Goal: Complete application form

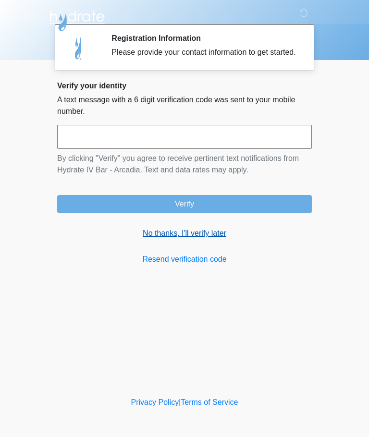
click at [201, 239] on link "No thanks, I'll verify later" at bounding box center [184, 234] width 255 height 12
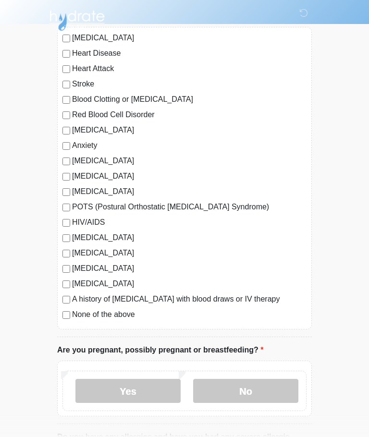
scroll to position [91, 0]
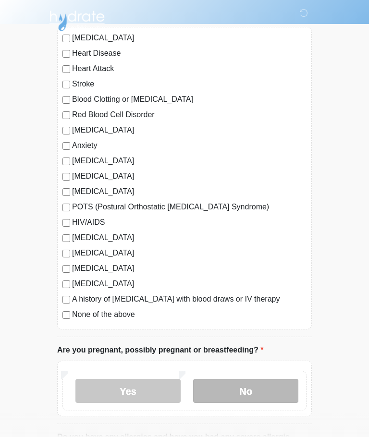
click at [245, 394] on label "No" at bounding box center [245, 391] width 105 height 24
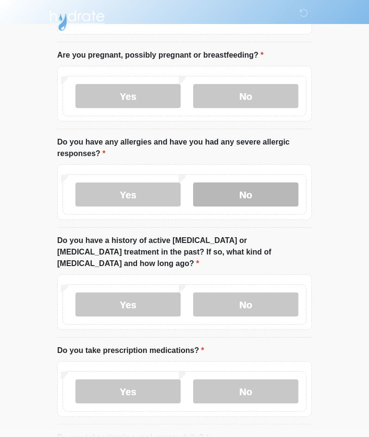
click at [249, 187] on label "No" at bounding box center [245, 195] width 105 height 24
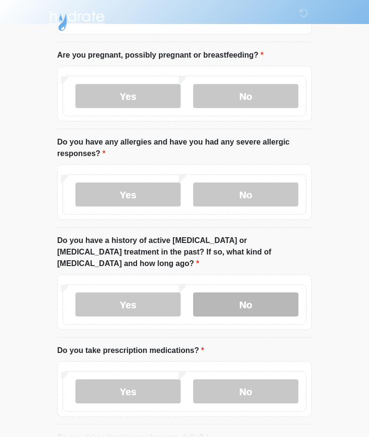
click at [255, 293] on label "No" at bounding box center [245, 305] width 105 height 24
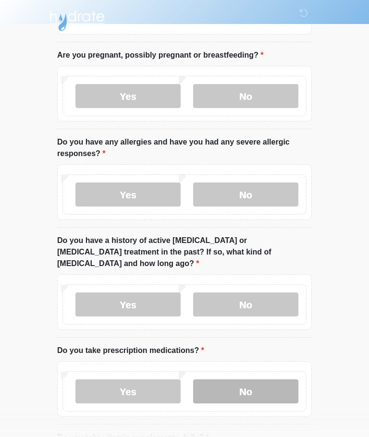
click at [249, 380] on label "No" at bounding box center [245, 392] width 105 height 24
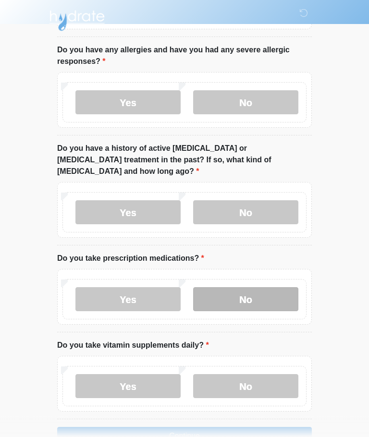
scroll to position [493, 0]
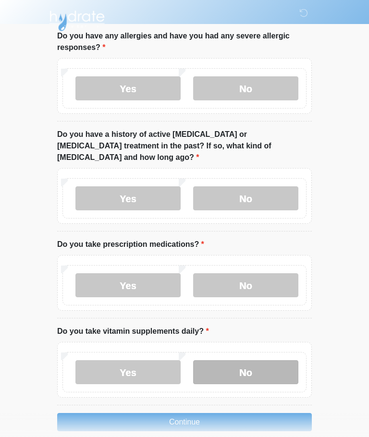
click at [244, 361] on label "No" at bounding box center [245, 373] width 105 height 24
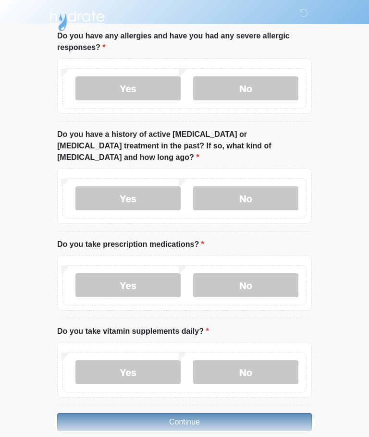
click at [192, 413] on button "Continue" at bounding box center [184, 422] width 255 height 18
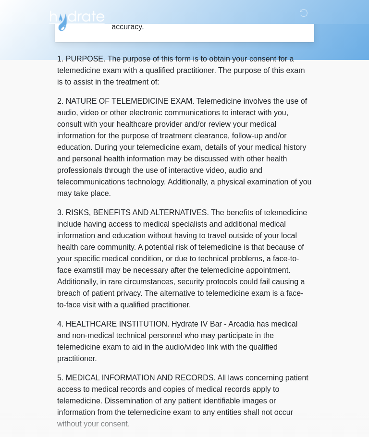
scroll to position [0, 0]
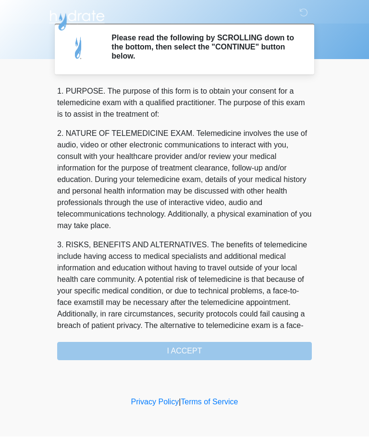
click at [194, 352] on div "1. PURPOSE. The purpose of this form is to obtain your consent for a telemedici…" at bounding box center [184, 223] width 255 height 275
click at [184, 343] on div "1. PURPOSE. The purpose of this form is to obtain your consent for a telemedici…" at bounding box center [184, 223] width 255 height 275
click at [194, 349] on div "1. PURPOSE. The purpose of this form is to obtain your consent for a telemedici…" at bounding box center [184, 223] width 255 height 275
click at [185, 351] on div "1. PURPOSE. The purpose of this form is to obtain your consent for a telemedici…" at bounding box center [184, 223] width 255 height 275
click at [188, 345] on div "1. PURPOSE. The purpose of this form is to obtain your consent for a telemedici…" at bounding box center [184, 223] width 255 height 275
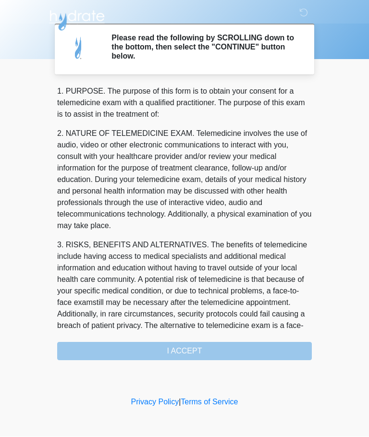
click at [192, 351] on div "1. PURPOSE. The purpose of this form is to obtain your consent for a telemedici…" at bounding box center [184, 223] width 255 height 275
click at [185, 352] on div "1. PURPOSE. The purpose of this form is to obtain your consent for a telemedici…" at bounding box center [184, 223] width 255 height 275
click at [211, 358] on div "1. PURPOSE. The purpose of this form is to obtain your consent for a telemedici…" at bounding box center [184, 223] width 255 height 275
click at [197, 347] on div "1. PURPOSE. The purpose of this form is to obtain your consent for a telemedici…" at bounding box center [184, 223] width 255 height 275
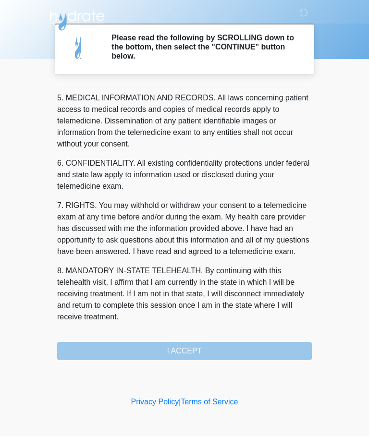
scroll to position [312, 0]
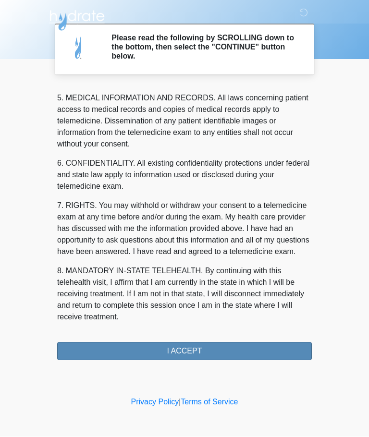
click at [188, 349] on button "I ACCEPT" at bounding box center [184, 352] width 255 height 18
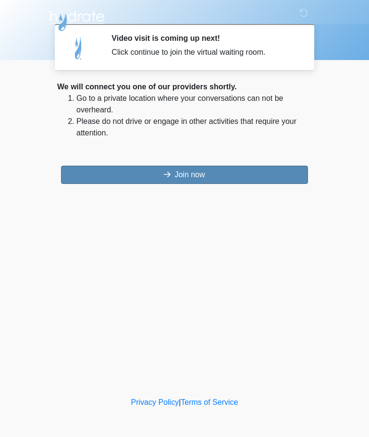
click at [271, 178] on button "Join now" at bounding box center [184, 175] width 247 height 18
